Goal: Information Seeking & Learning: Learn about a topic

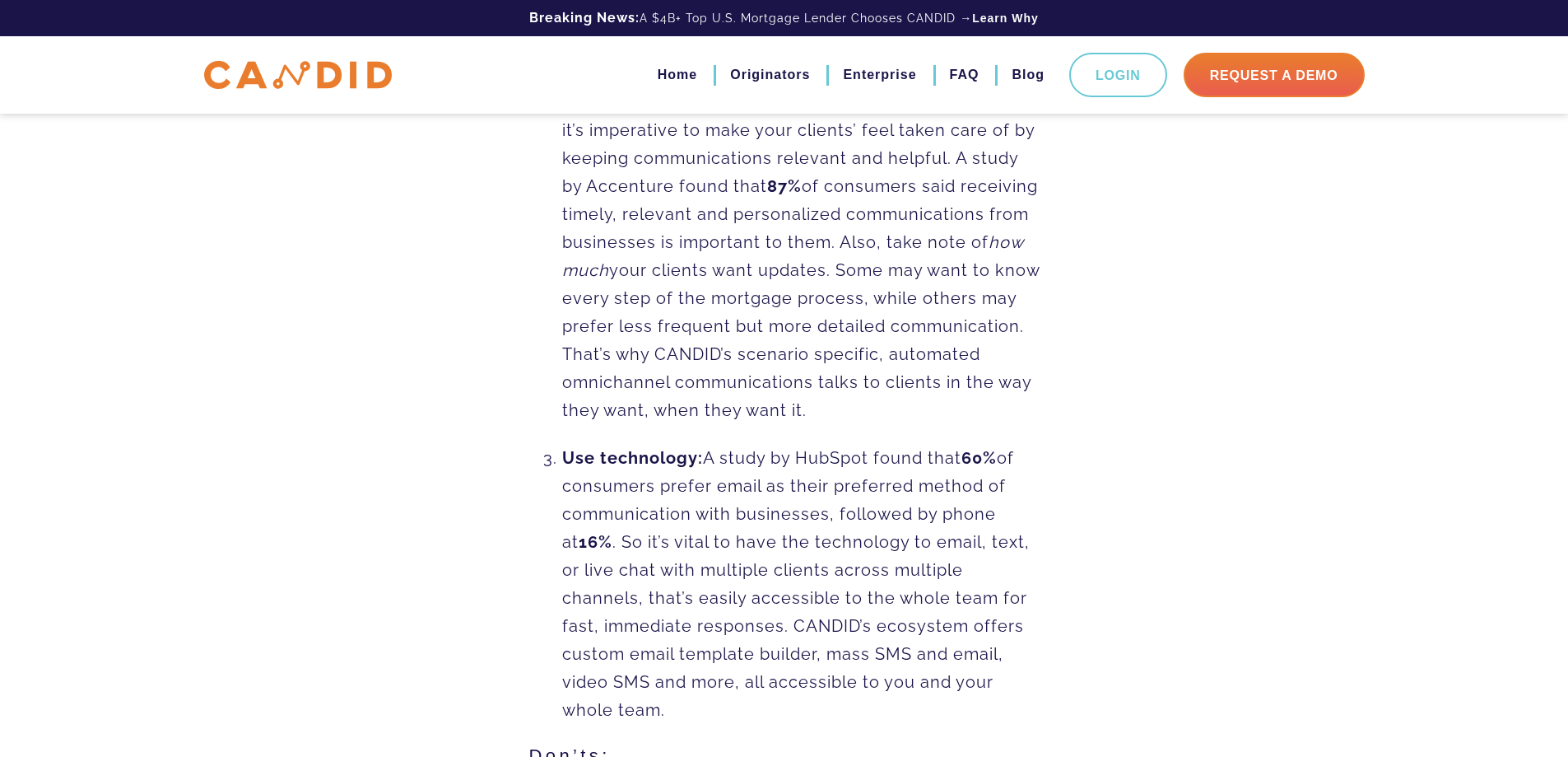
scroll to position [1153, 0]
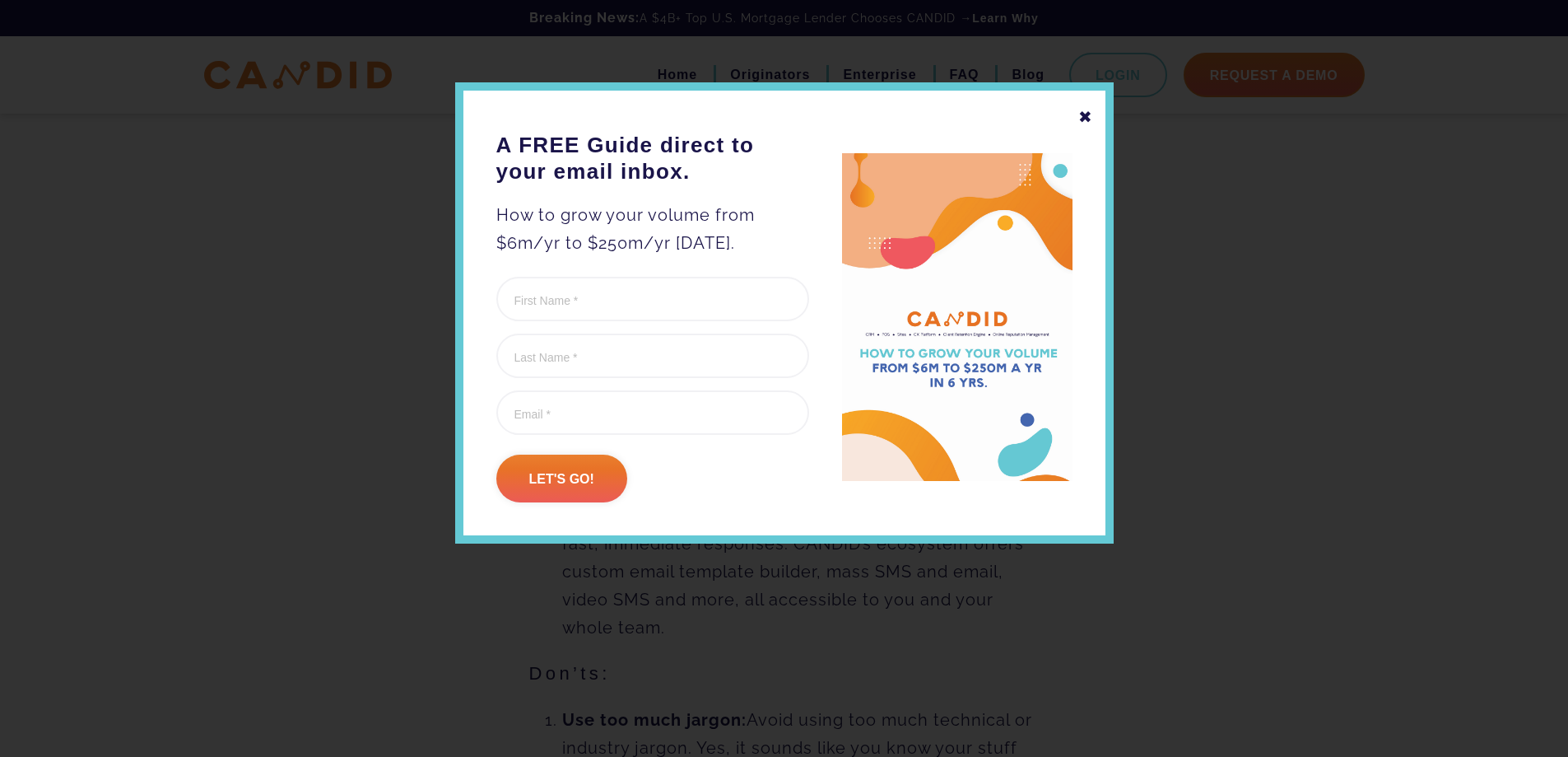
click at [1084, 121] on div "✖" at bounding box center [1086, 117] width 15 height 28
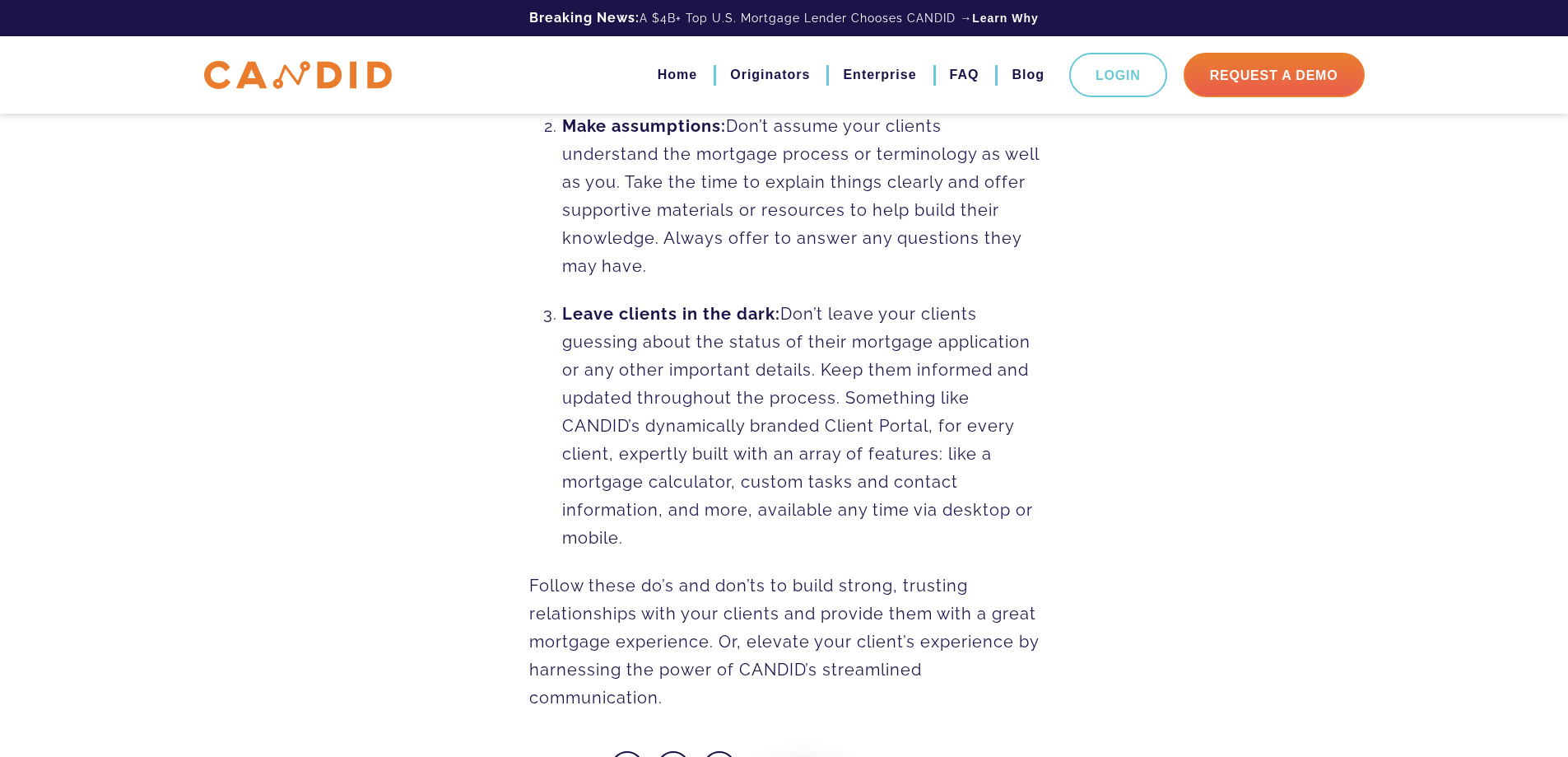
scroll to position [2117, 0]
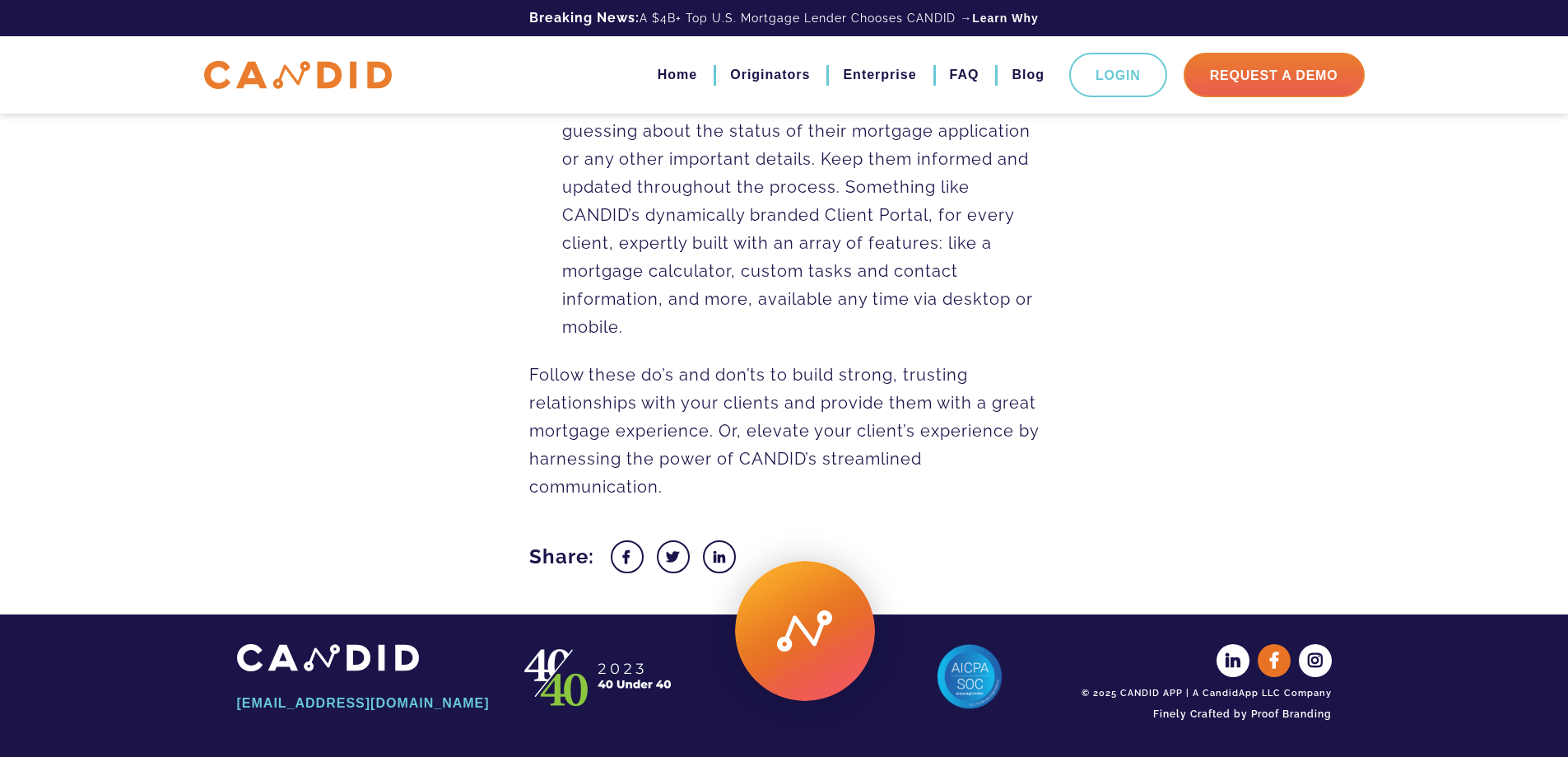
click at [1271, 655] on icon at bounding box center [1276, 660] width 33 height 33
click at [1327, 663] on icon at bounding box center [1317, 660] width 33 height 33
click at [862, 78] on link "Enterprise" at bounding box center [879, 75] width 74 height 28
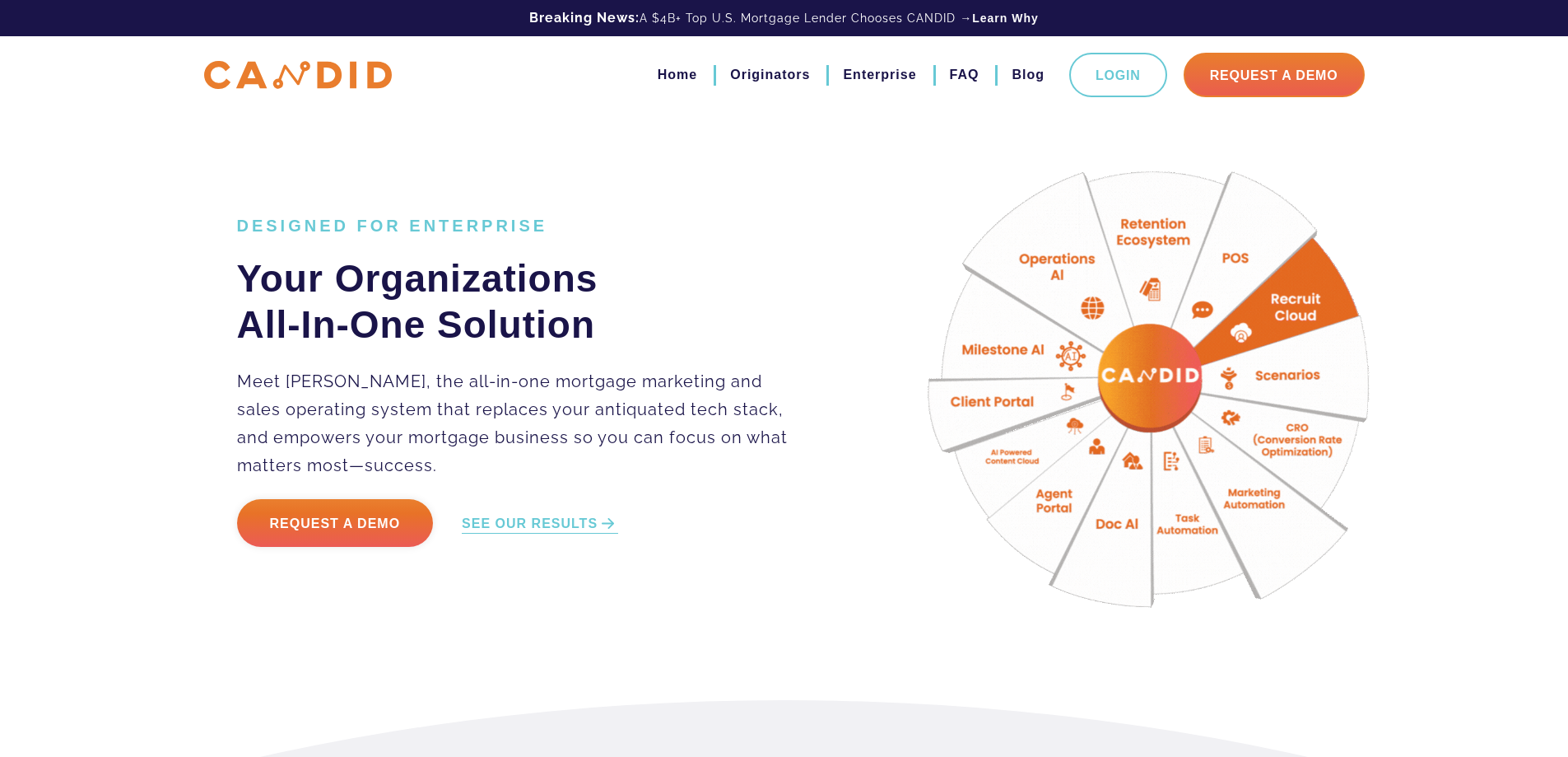
click at [1047, 259] on img at bounding box center [1157, 391] width 535 height 536
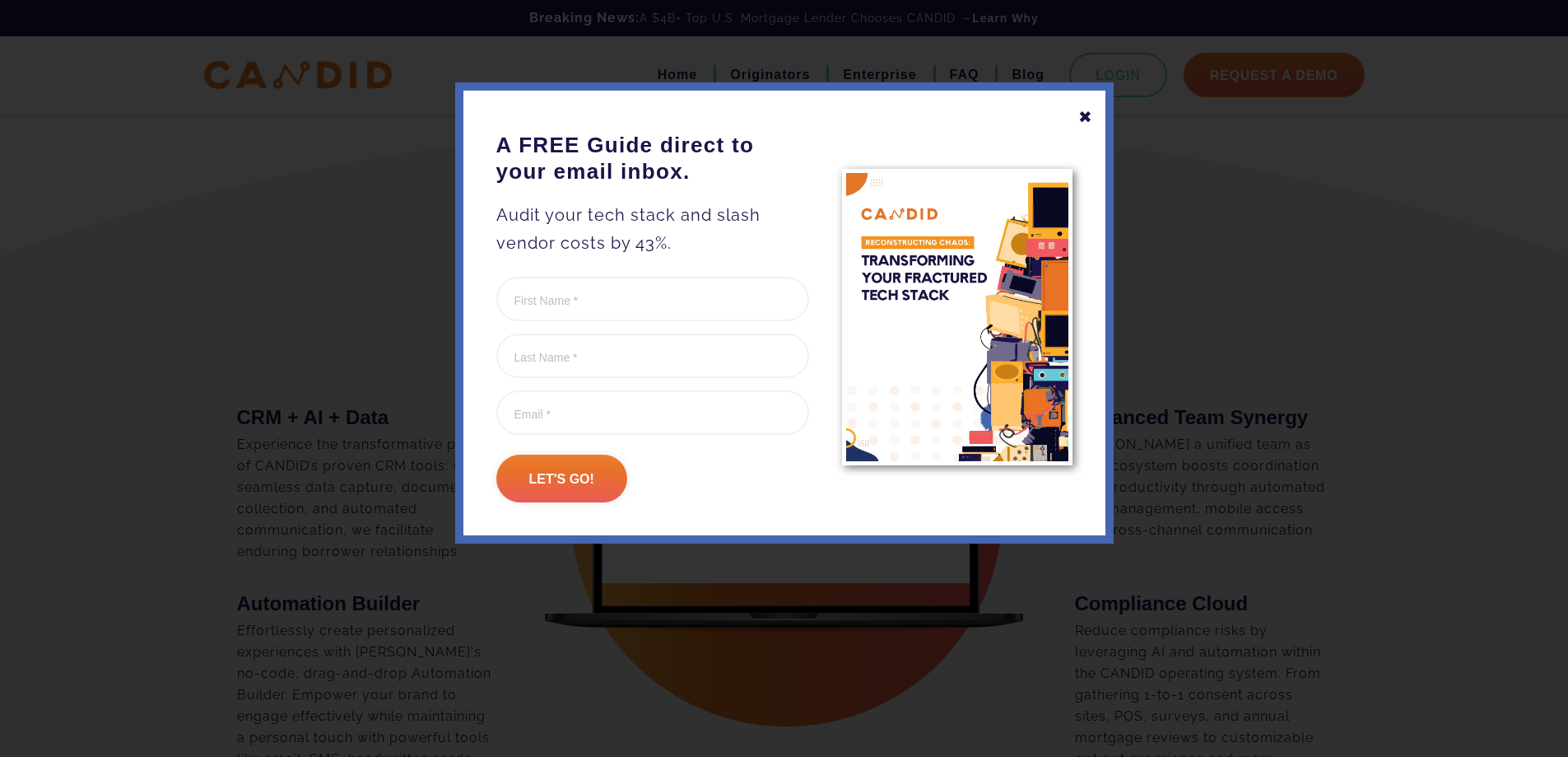
scroll to position [659, 0]
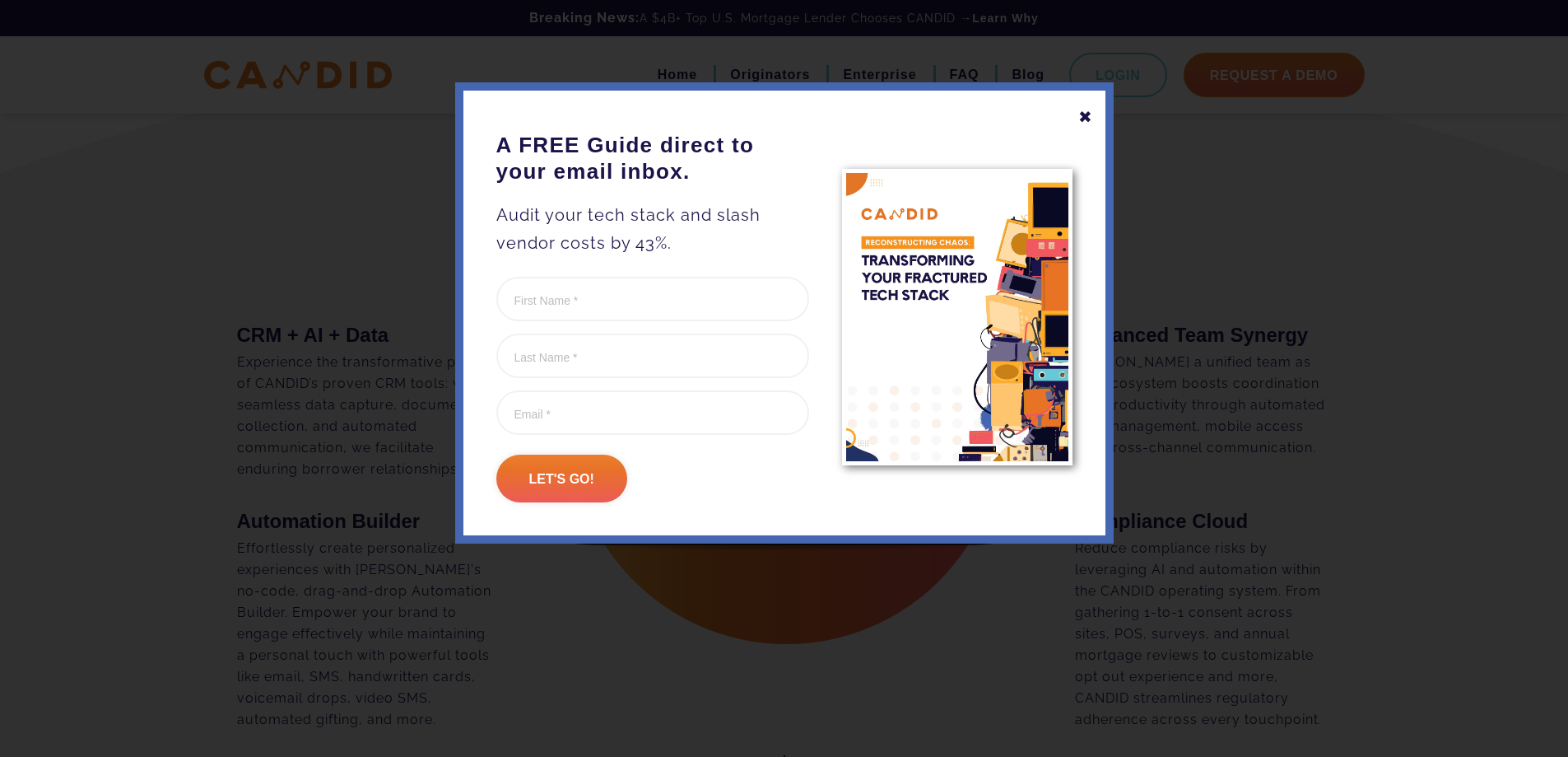
click at [1088, 117] on div "✖" at bounding box center [1086, 117] width 15 height 28
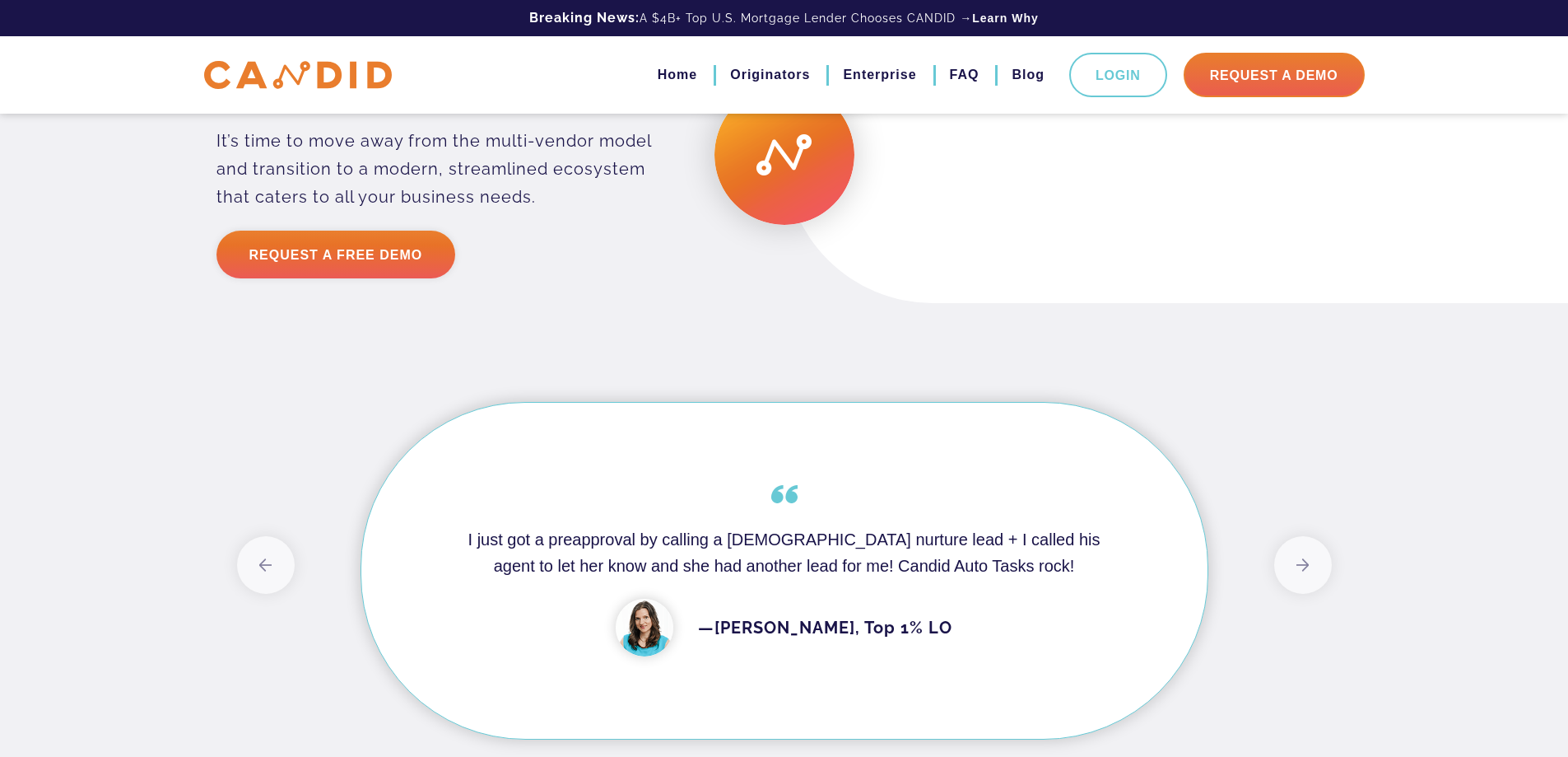
scroll to position [3541, 0]
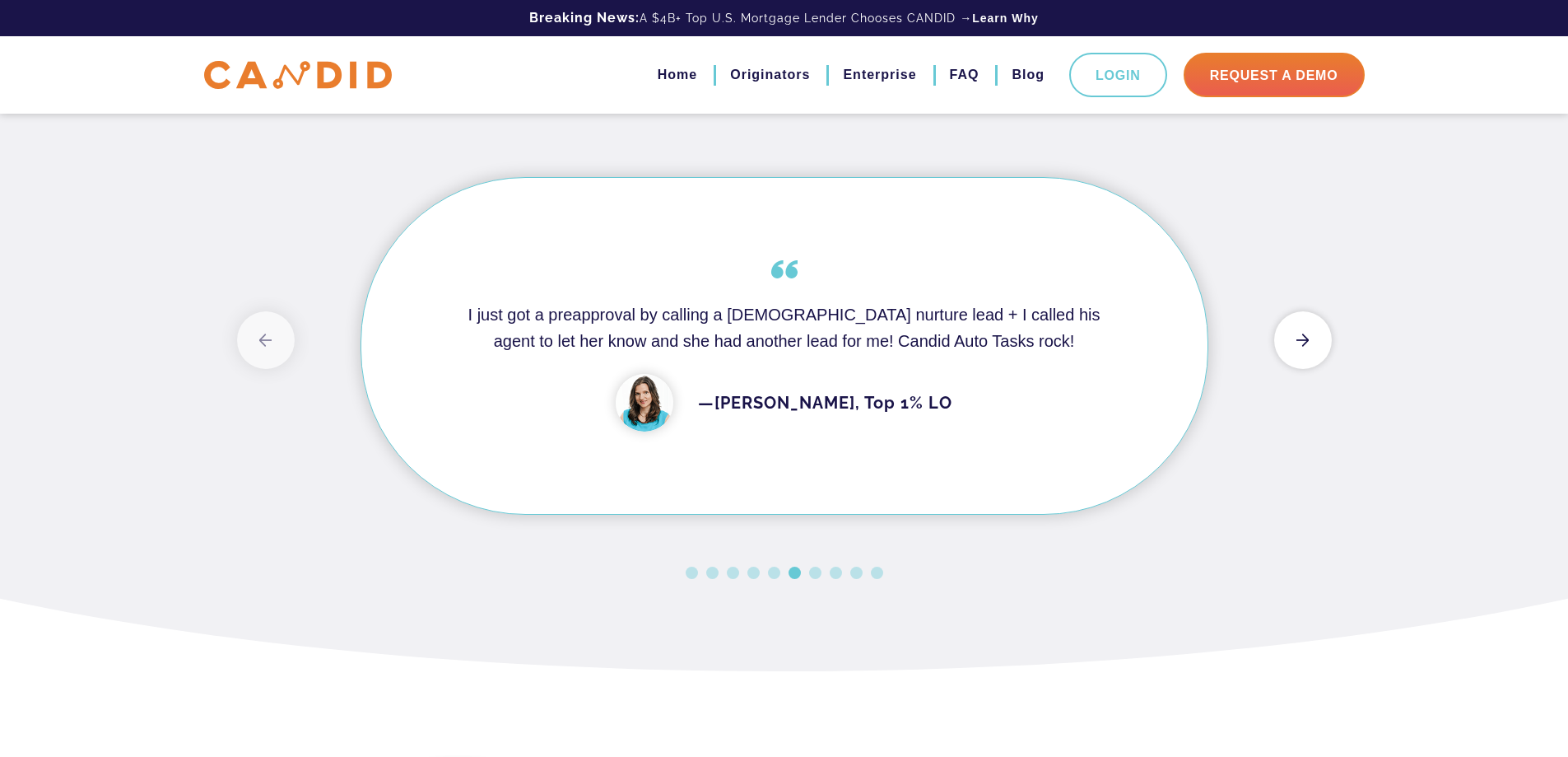
click at [1309, 369] on button "Next" at bounding box center [1304, 340] width 58 height 58
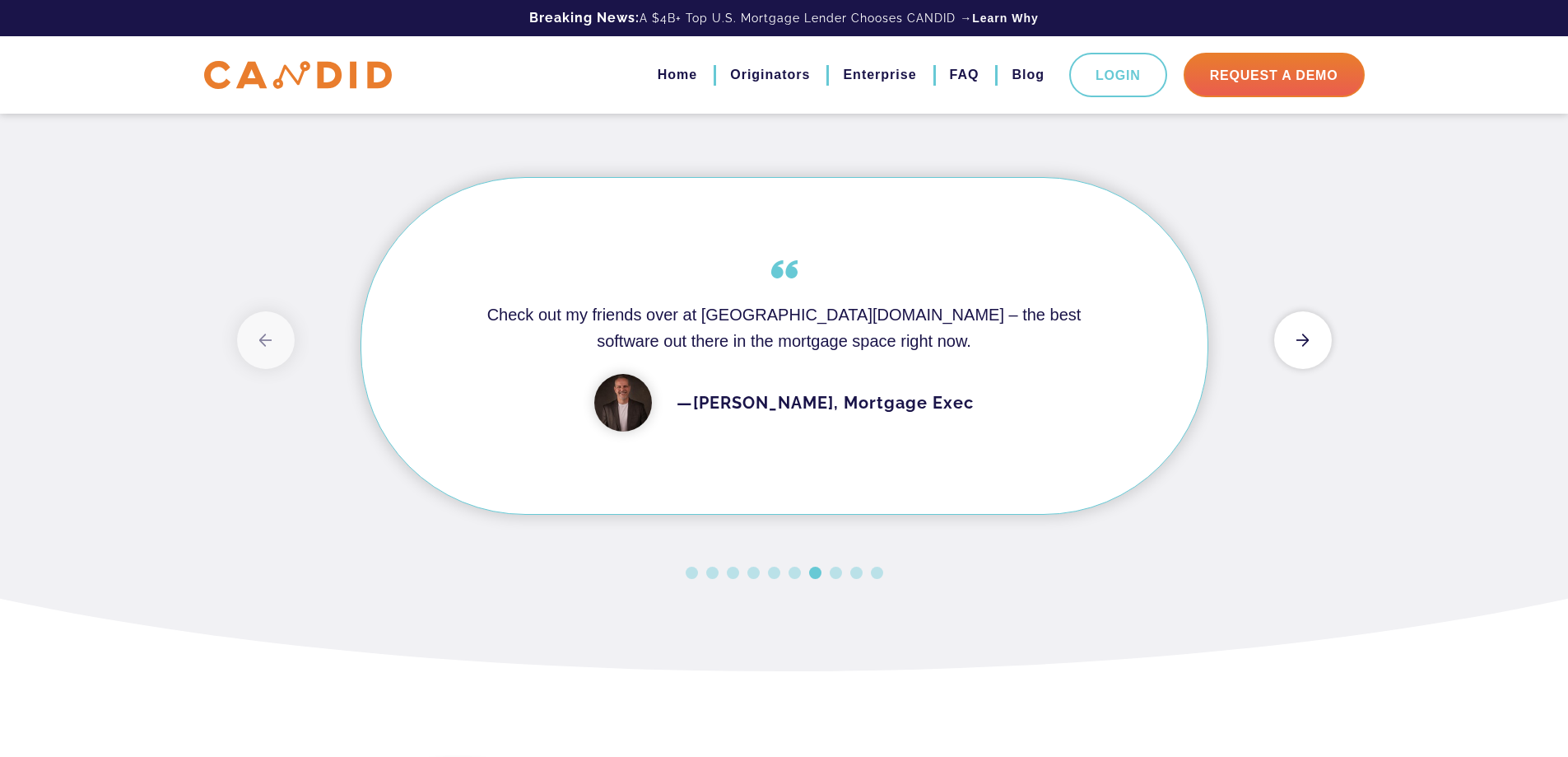
click at [1309, 369] on button "Next" at bounding box center [1304, 340] width 58 height 58
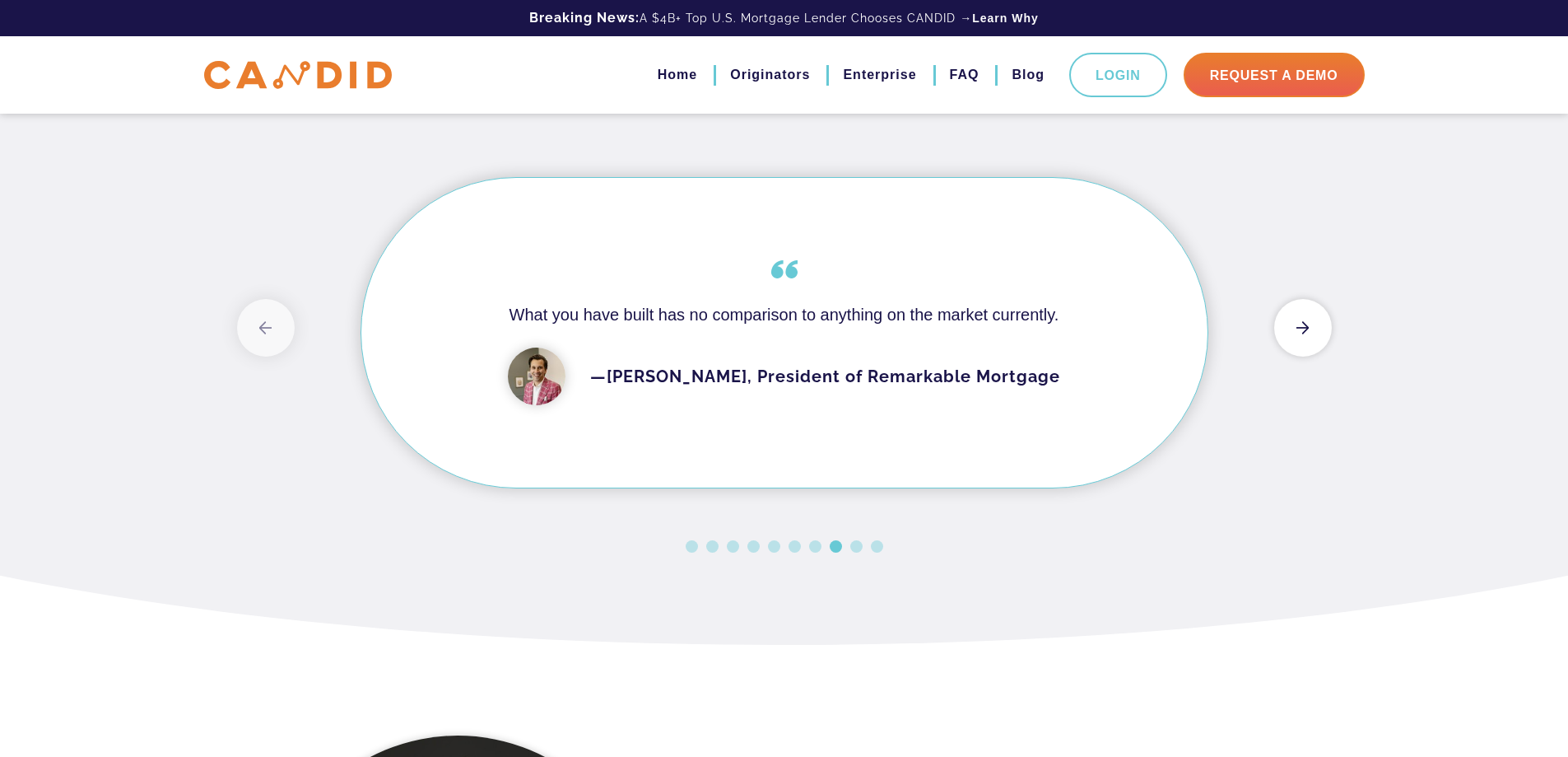
click at [1309, 357] on button "Next" at bounding box center [1304, 328] width 58 height 58
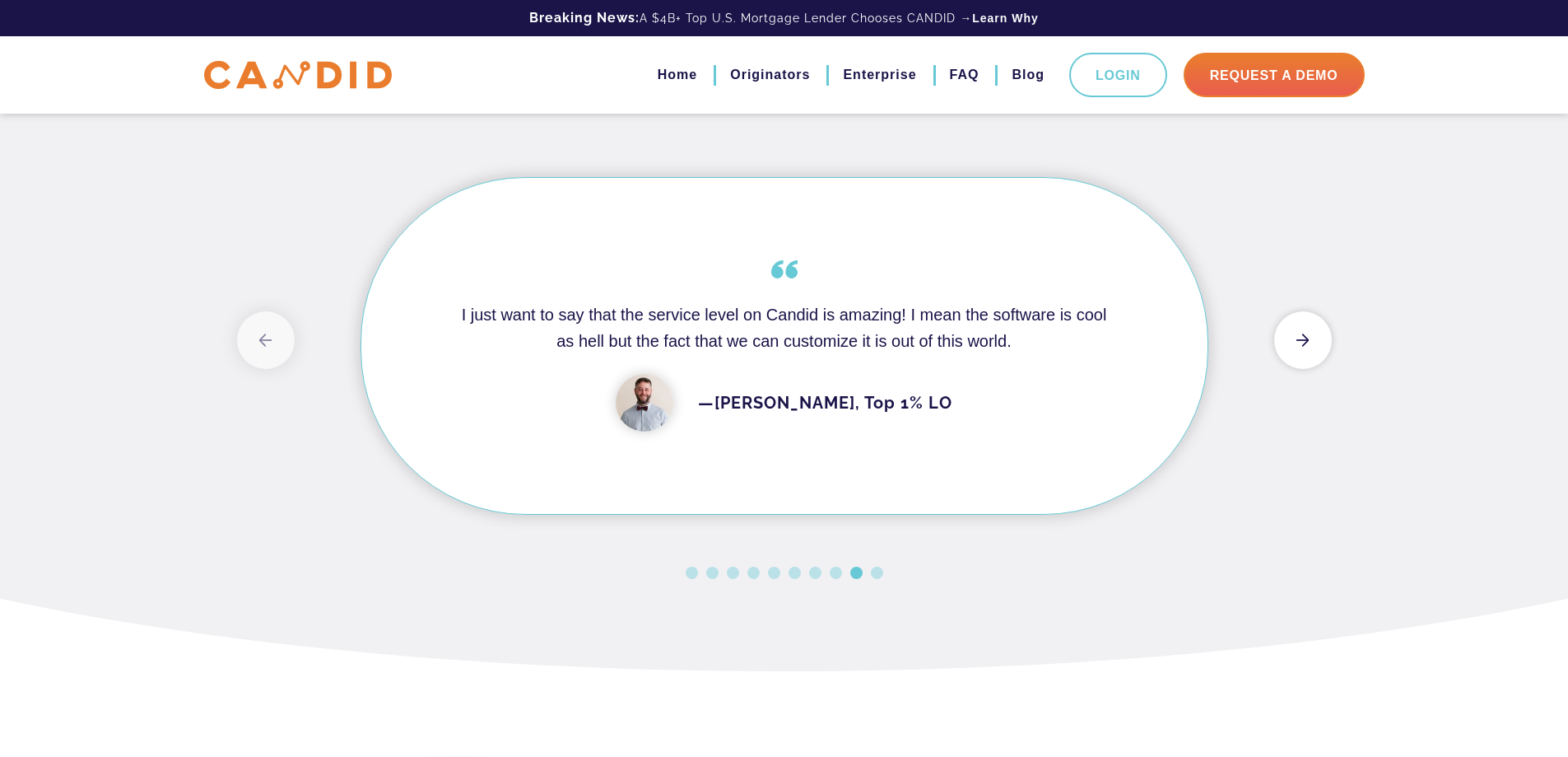
click at [1309, 369] on button "Next" at bounding box center [1304, 340] width 58 height 58
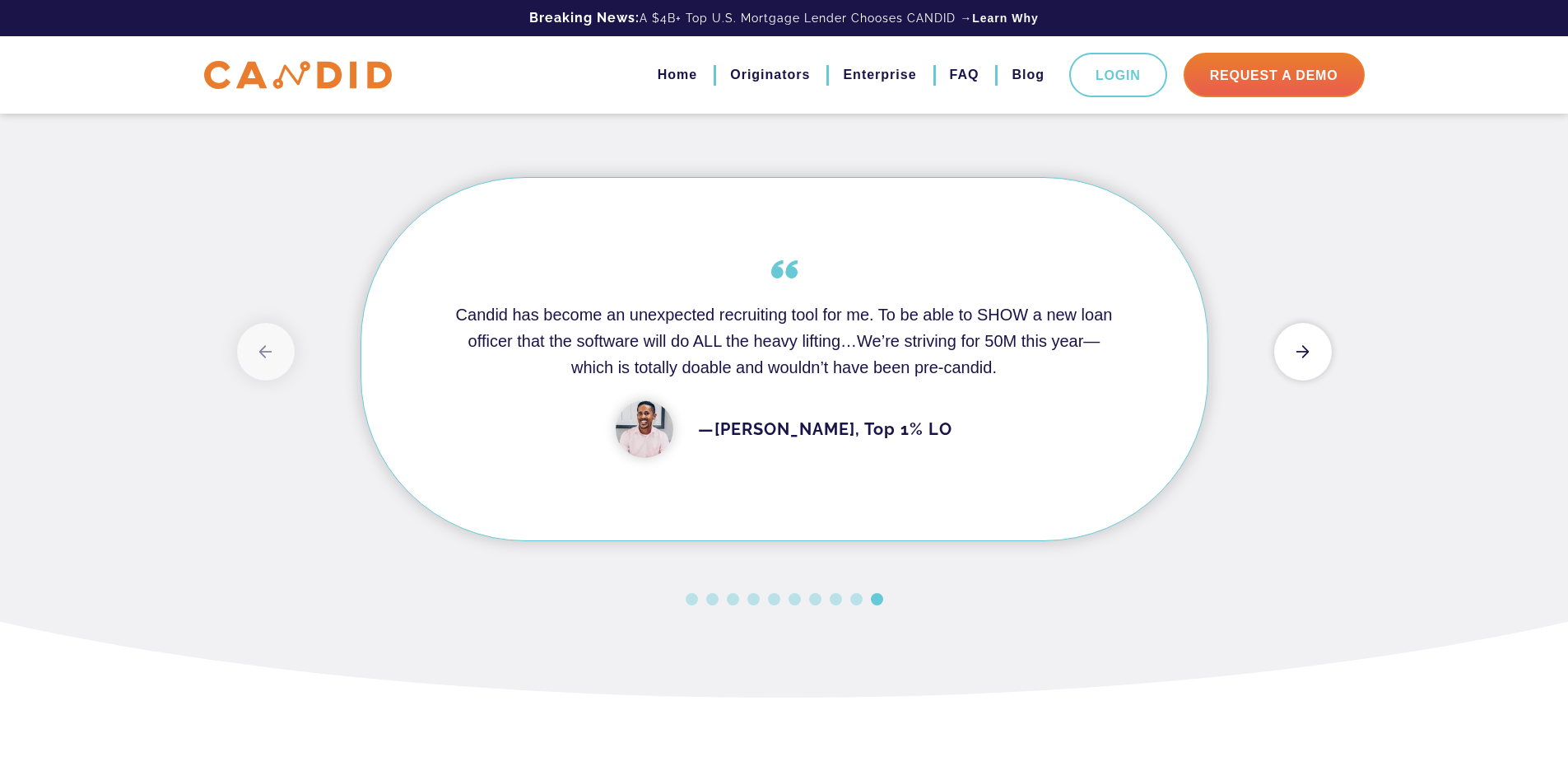
click at [1309, 380] on button "Next" at bounding box center [1304, 352] width 58 height 58
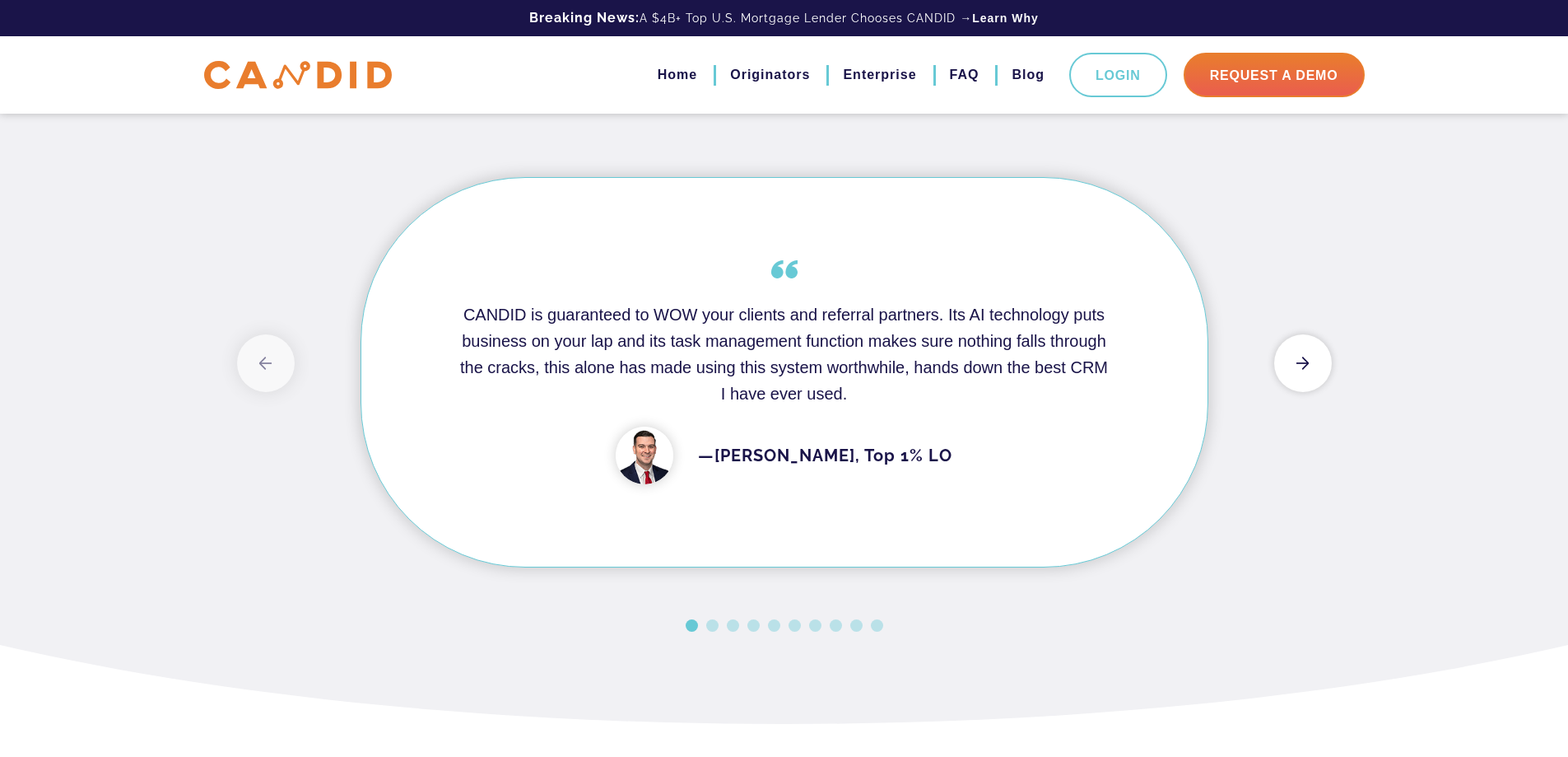
click at [1306, 392] on button "Next" at bounding box center [1304, 364] width 58 height 58
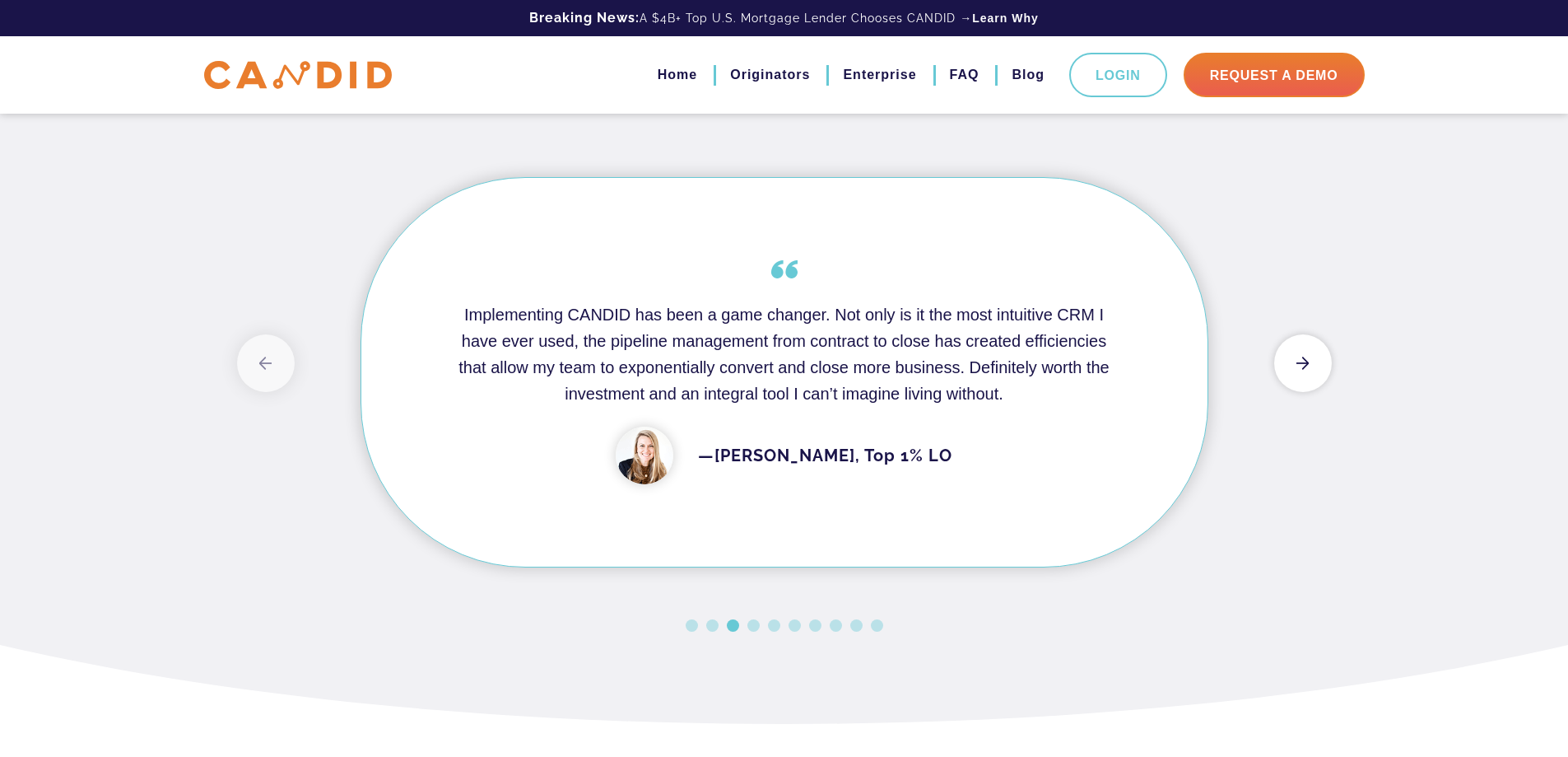
click at [1300, 392] on button "Next" at bounding box center [1304, 364] width 58 height 58
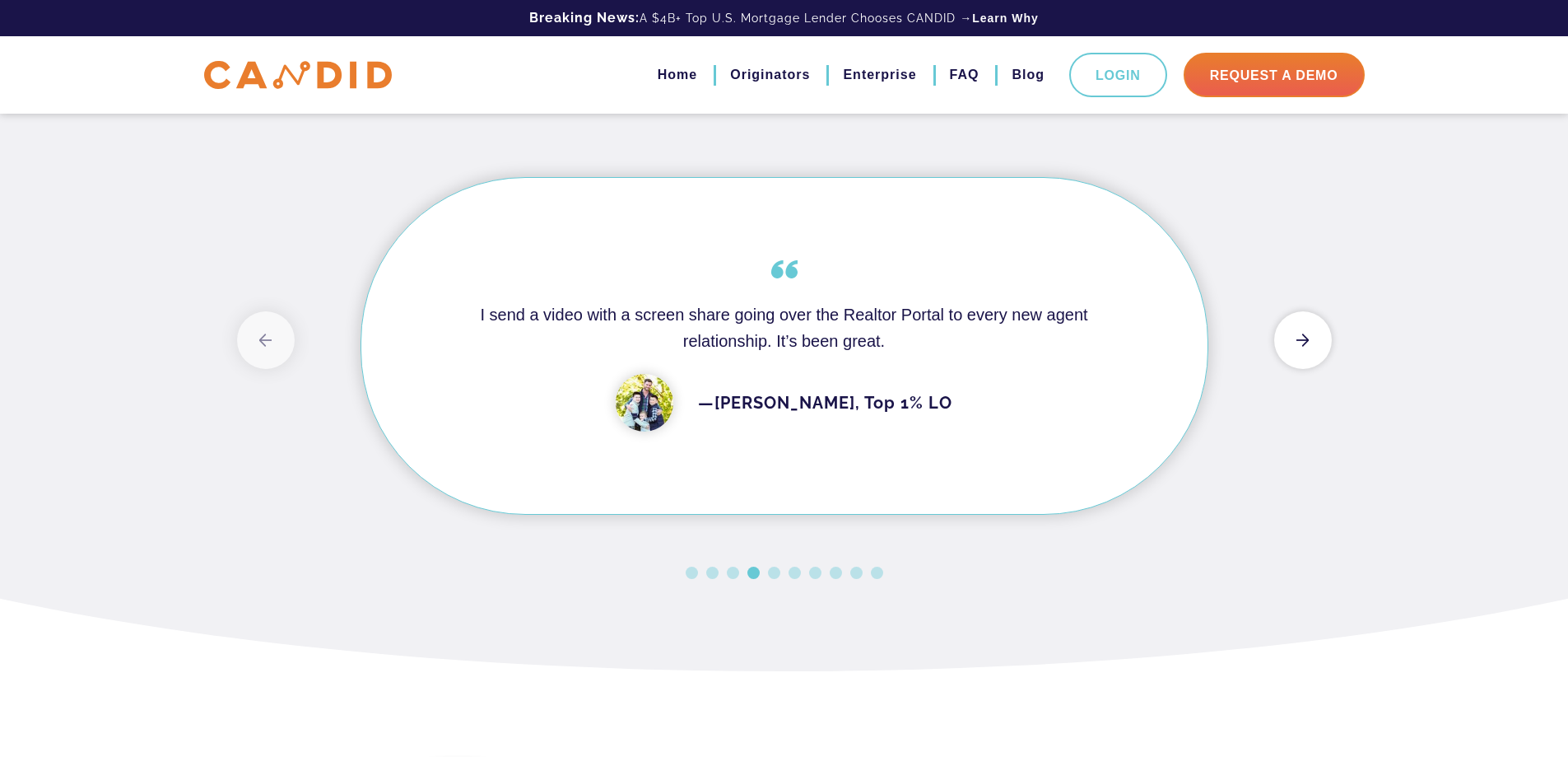
click at [1300, 369] on button "Next" at bounding box center [1304, 340] width 58 height 58
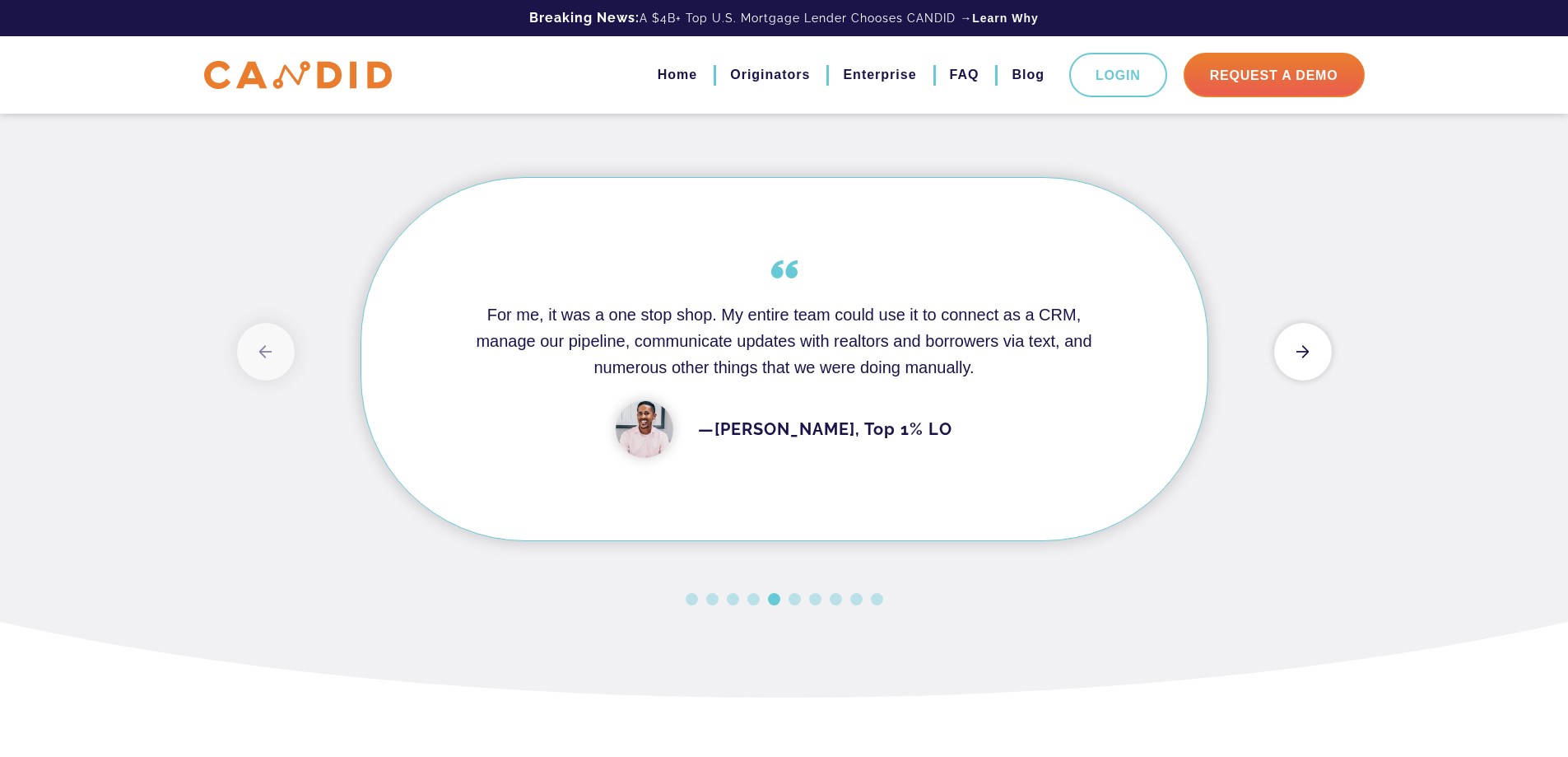
click at [1300, 380] on button "Next" at bounding box center [1304, 352] width 58 height 58
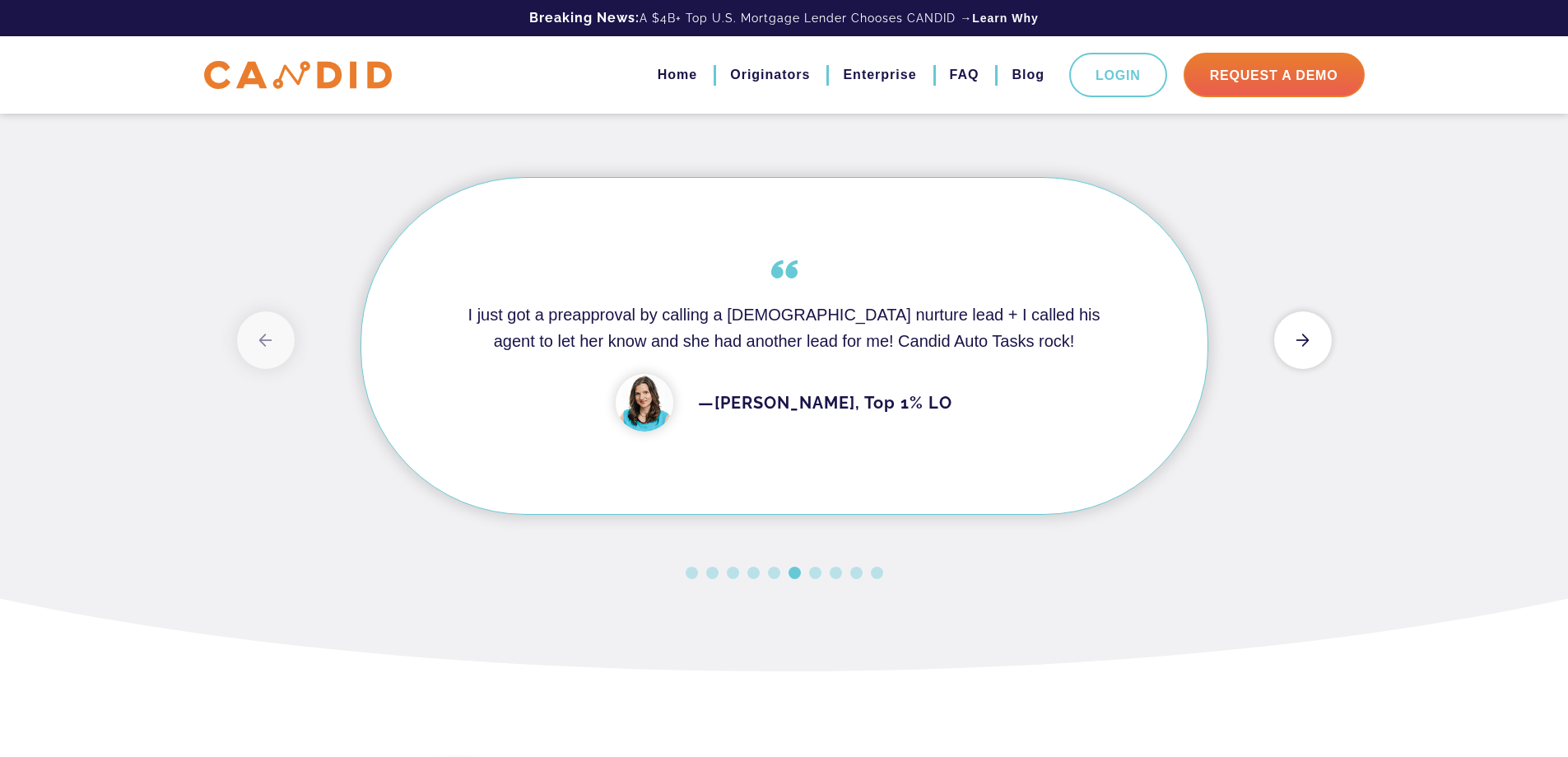
click at [1300, 369] on button "Next" at bounding box center [1304, 340] width 58 height 58
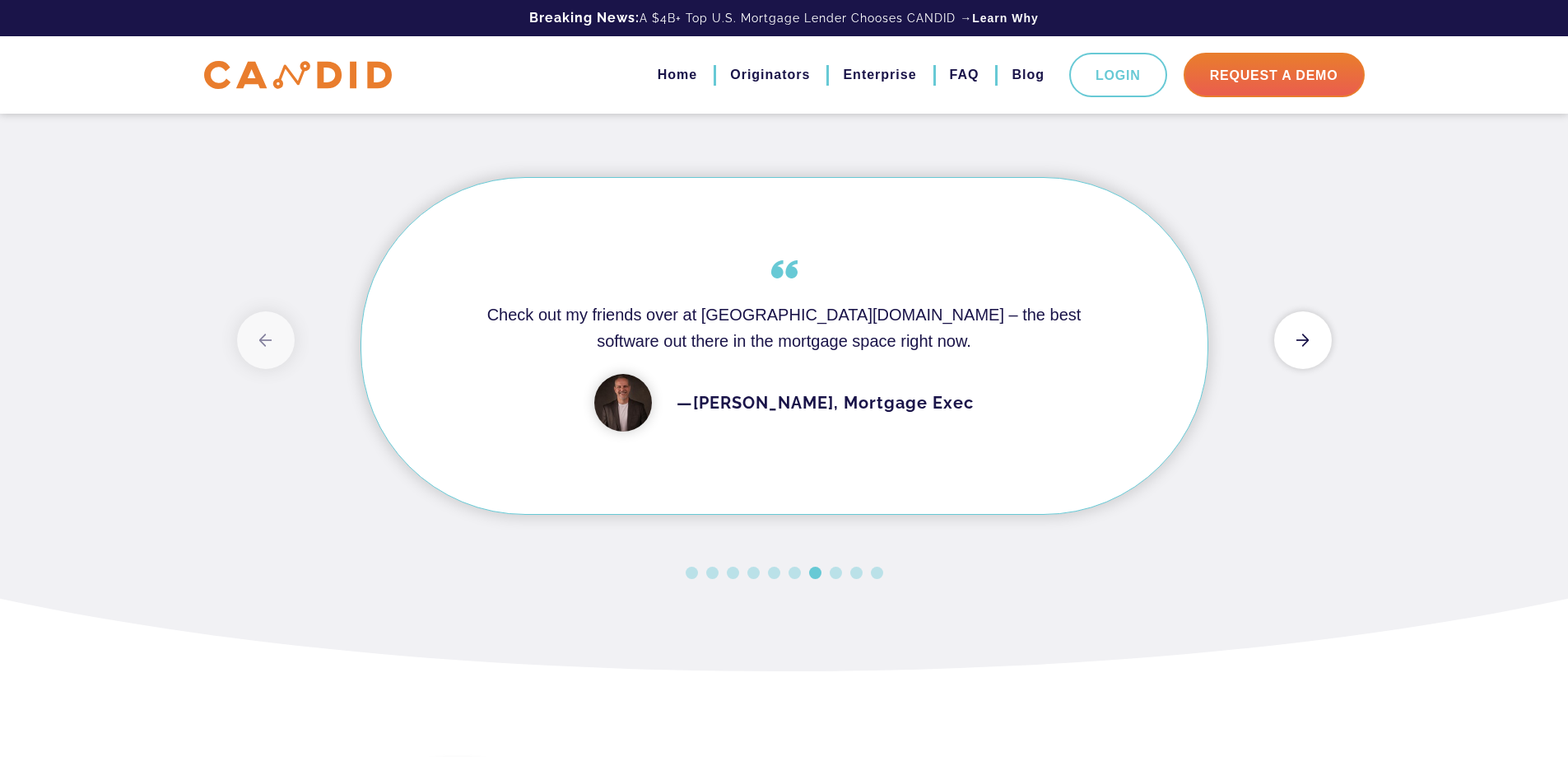
click at [1300, 369] on button "Next" at bounding box center [1304, 340] width 58 height 58
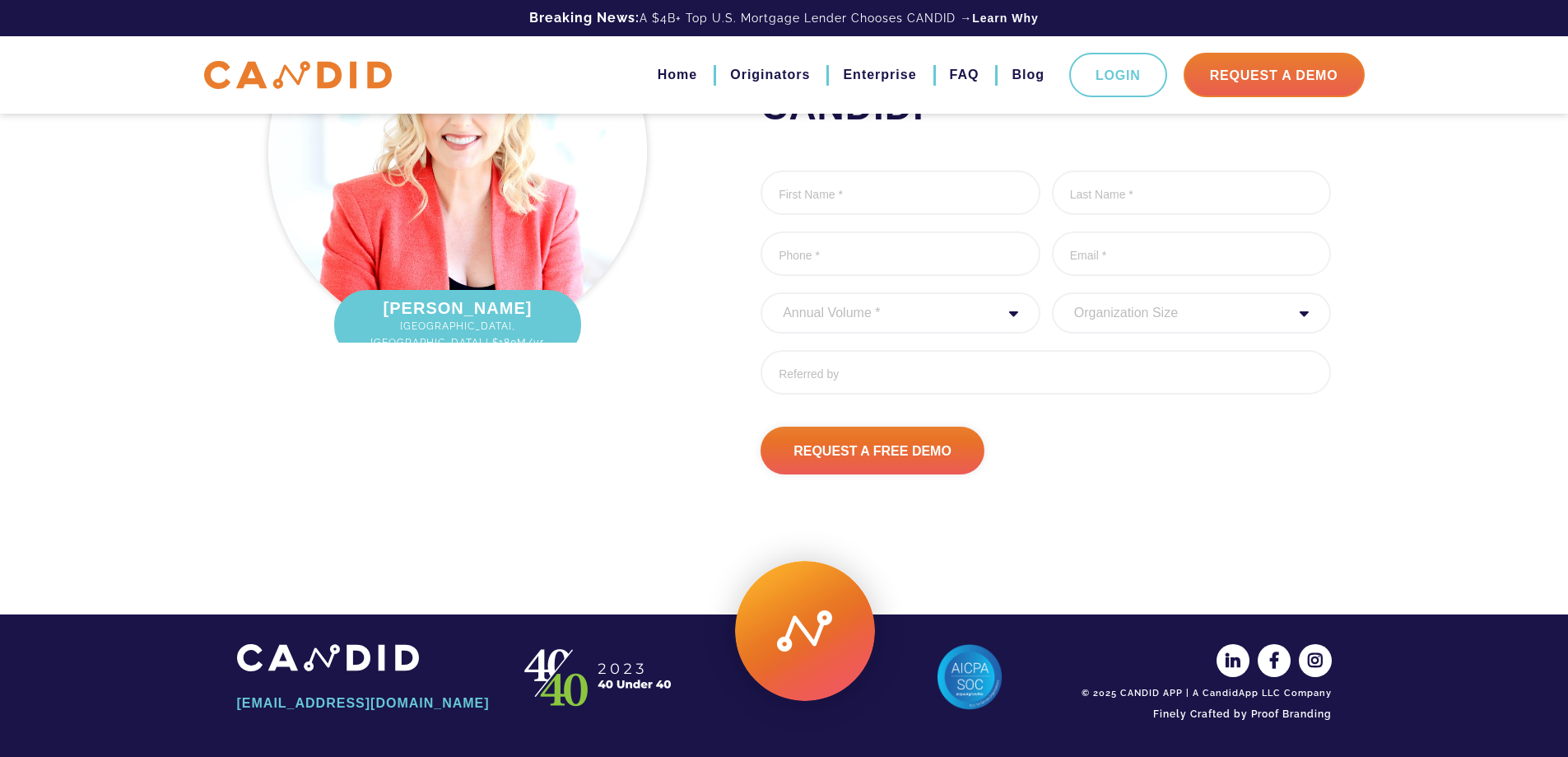
scroll to position [4408, 0]
